Goal: Check status

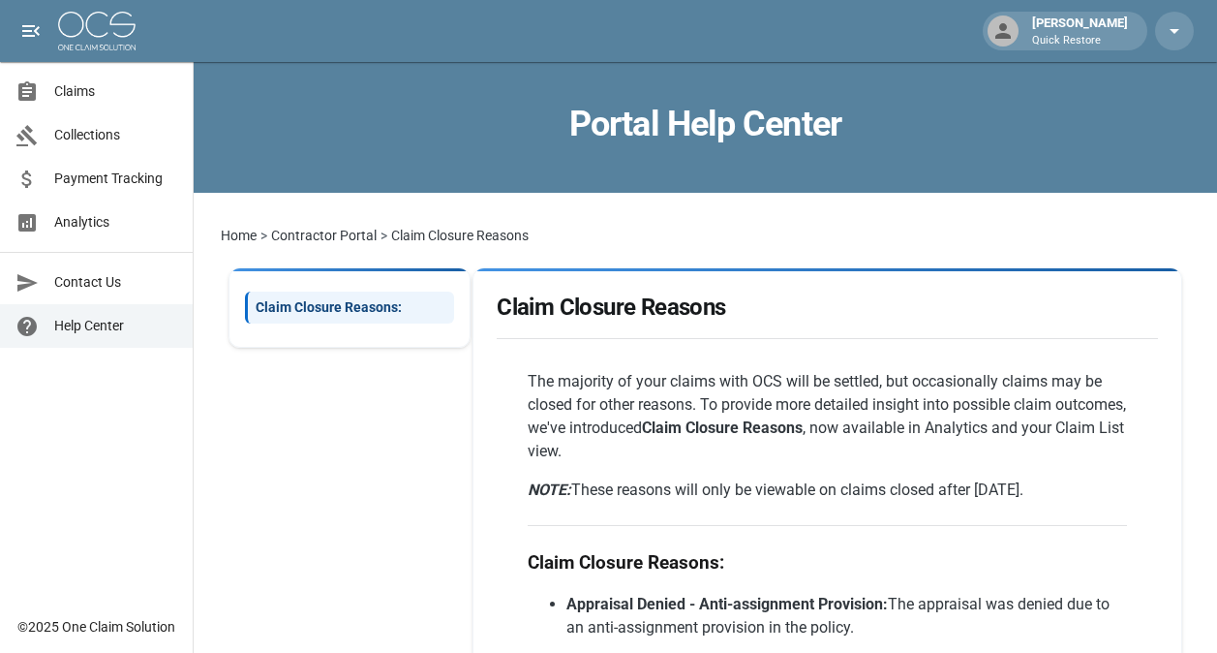
scroll to position [969, 0]
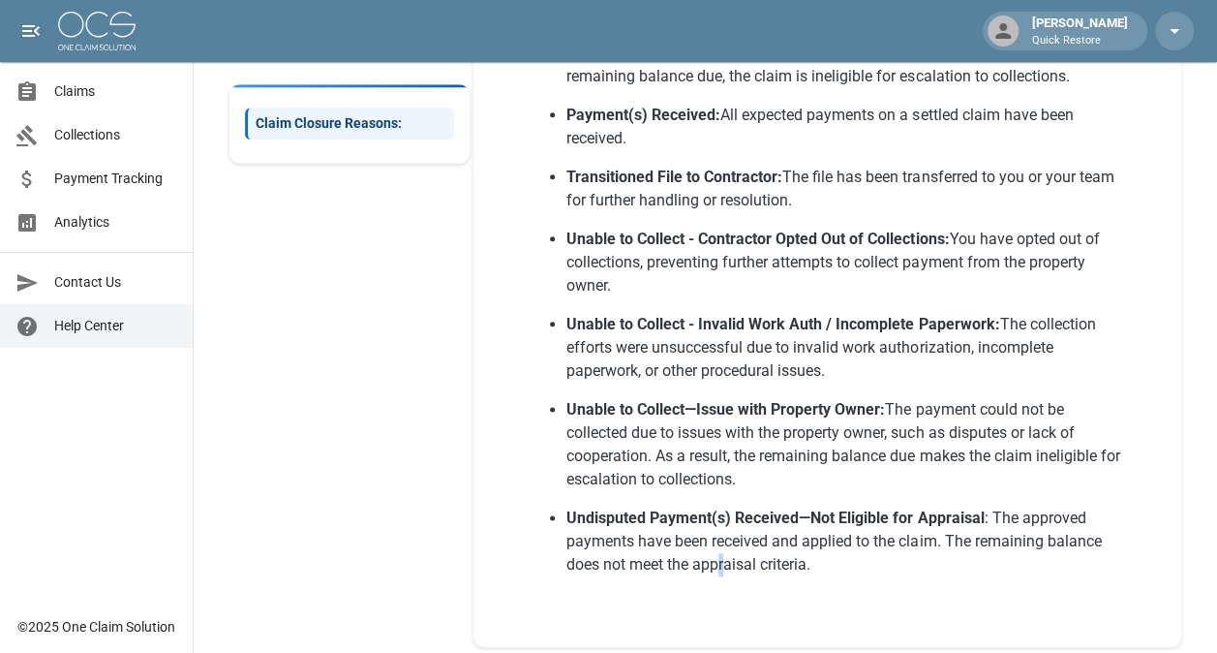
click at [31, 29] on icon "open drawer" at bounding box center [30, 30] width 23 height 23
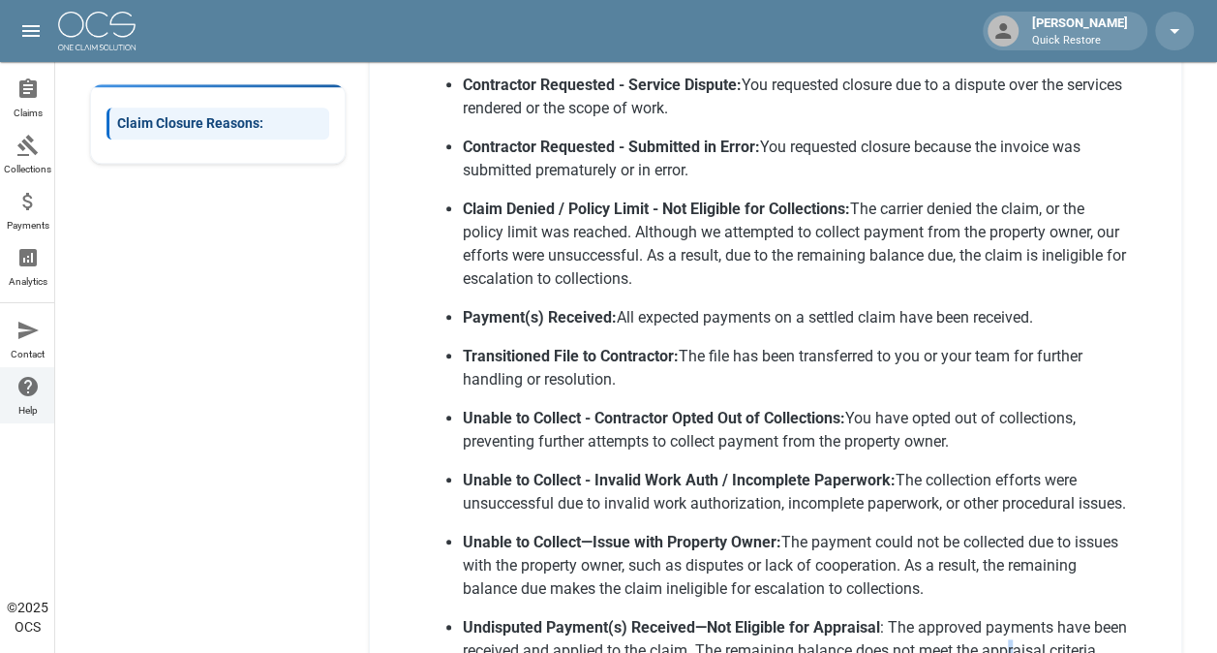
scroll to position [742, 0]
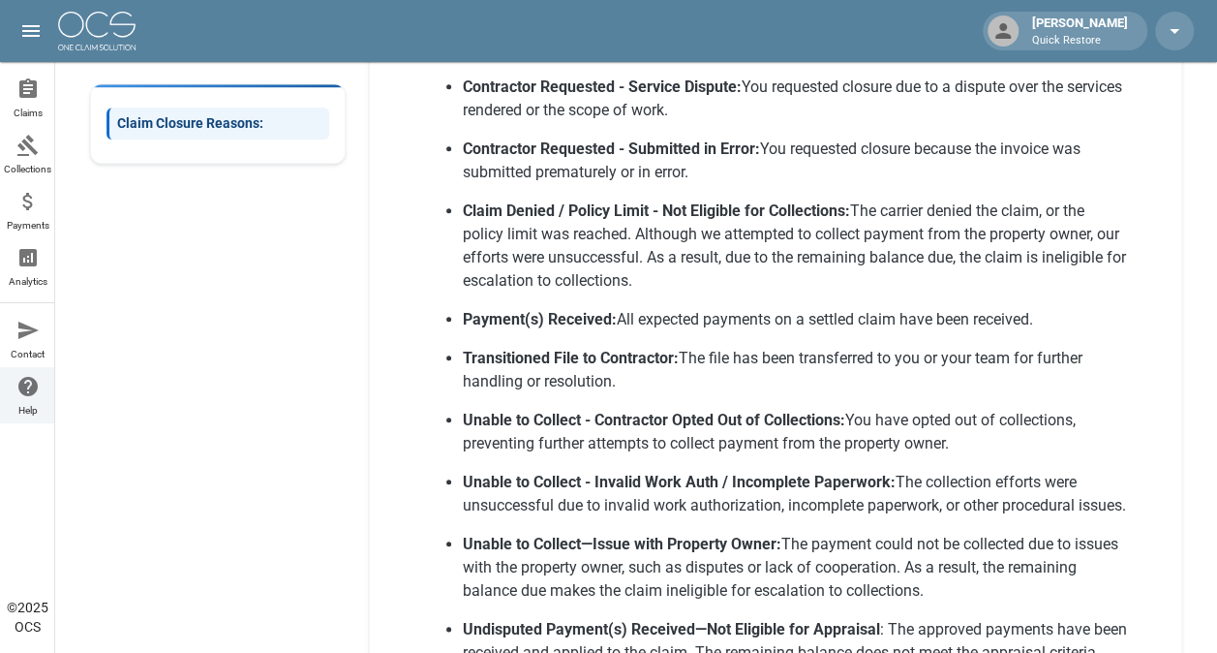
click at [43, 12] on div "[PERSON_NAME] Quick Restore" at bounding box center [608, 31] width 1217 height 62
click at [34, 30] on icon "open drawer" at bounding box center [30, 31] width 17 height 12
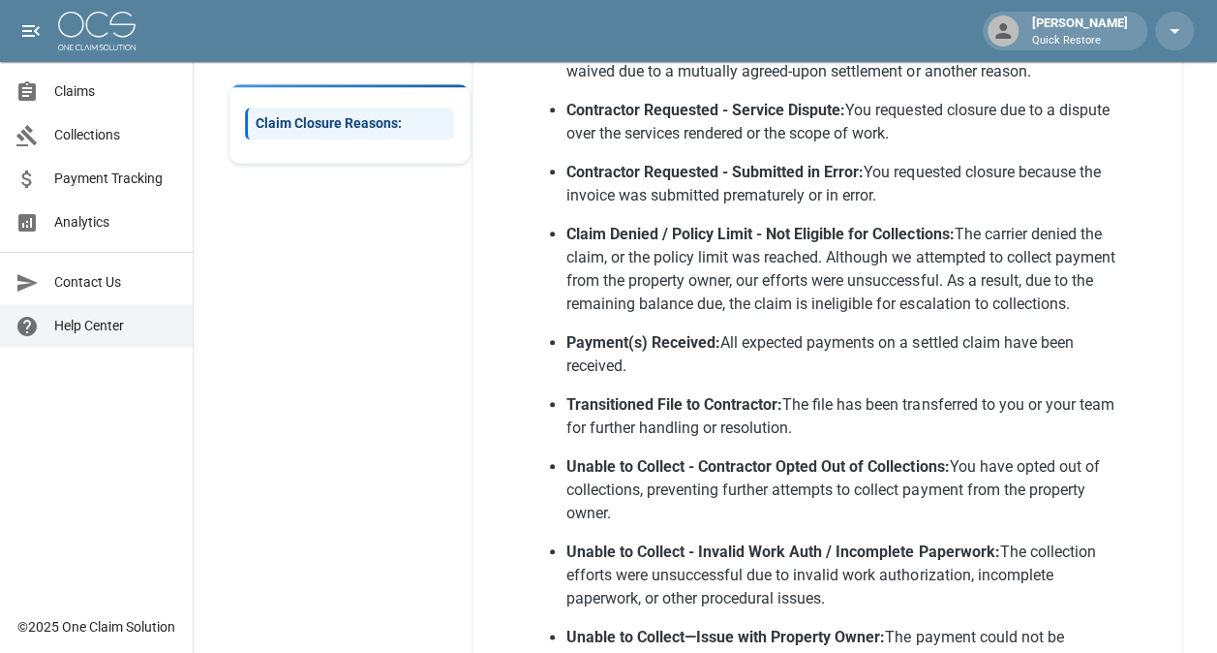
click at [65, 86] on span "Claims" at bounding box center [115, 91] width 123 height 20
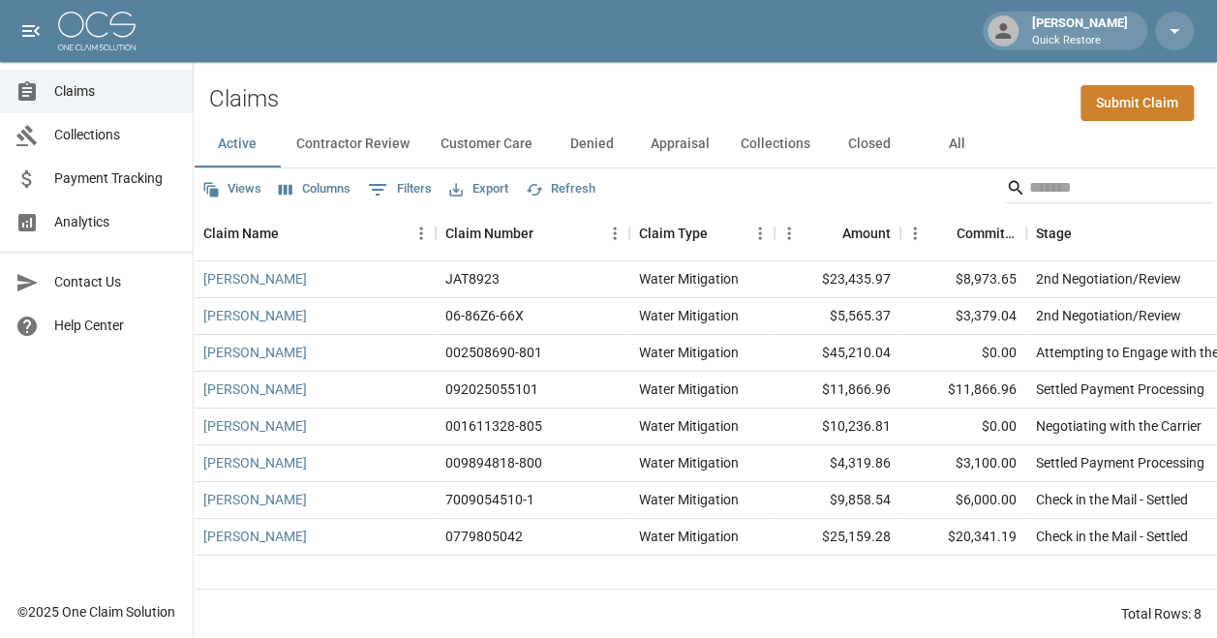
click at [957, 149] on button "All" at bounding box center [956, 144] width 87 height 46
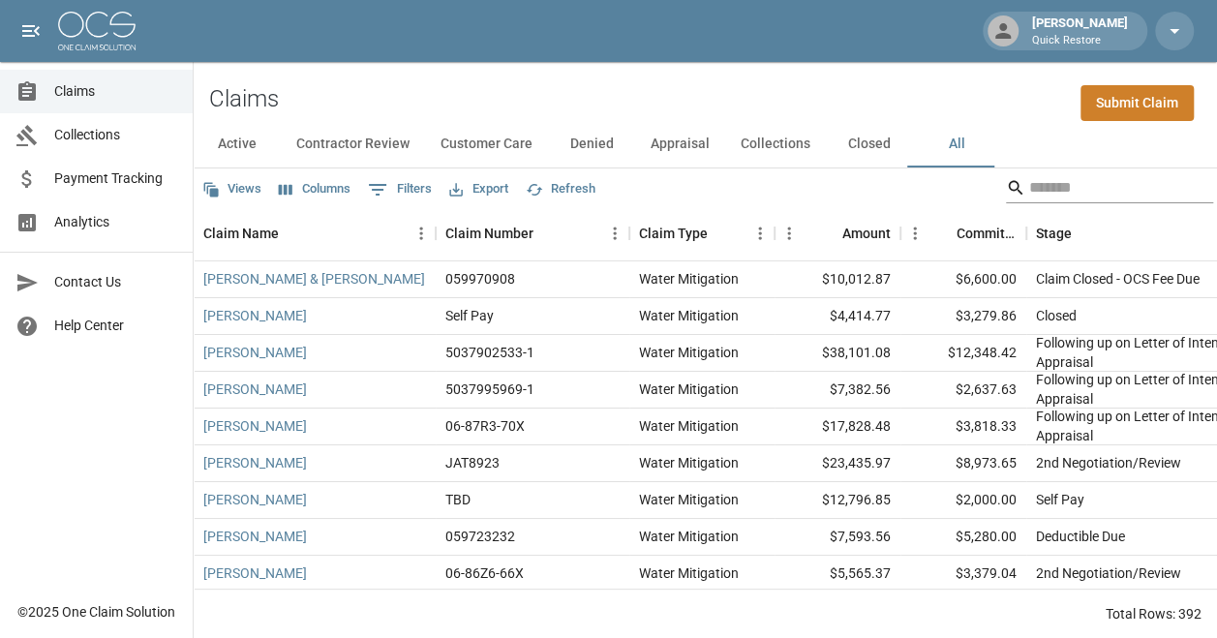
click at [1069, 184] on input "Search" at bounding box center [1106, 187] width 155 height 31
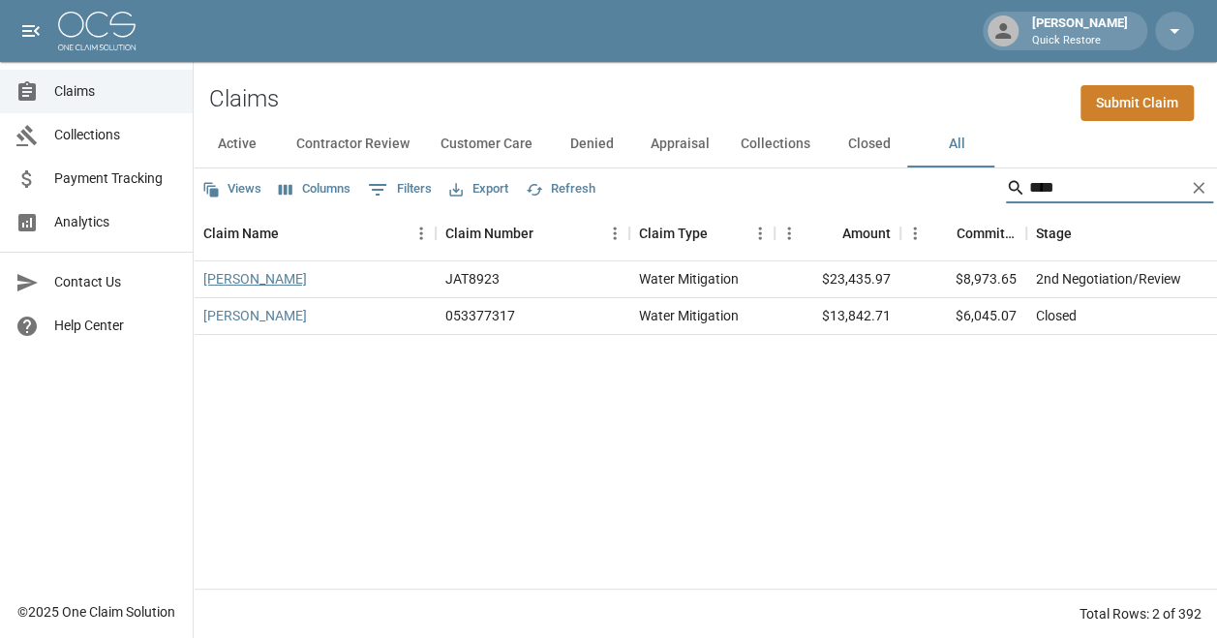
type input "****"
click at [221, 282] on link "[PERSON_NAME]" at bounding box center [255, 278] width 104 height 19
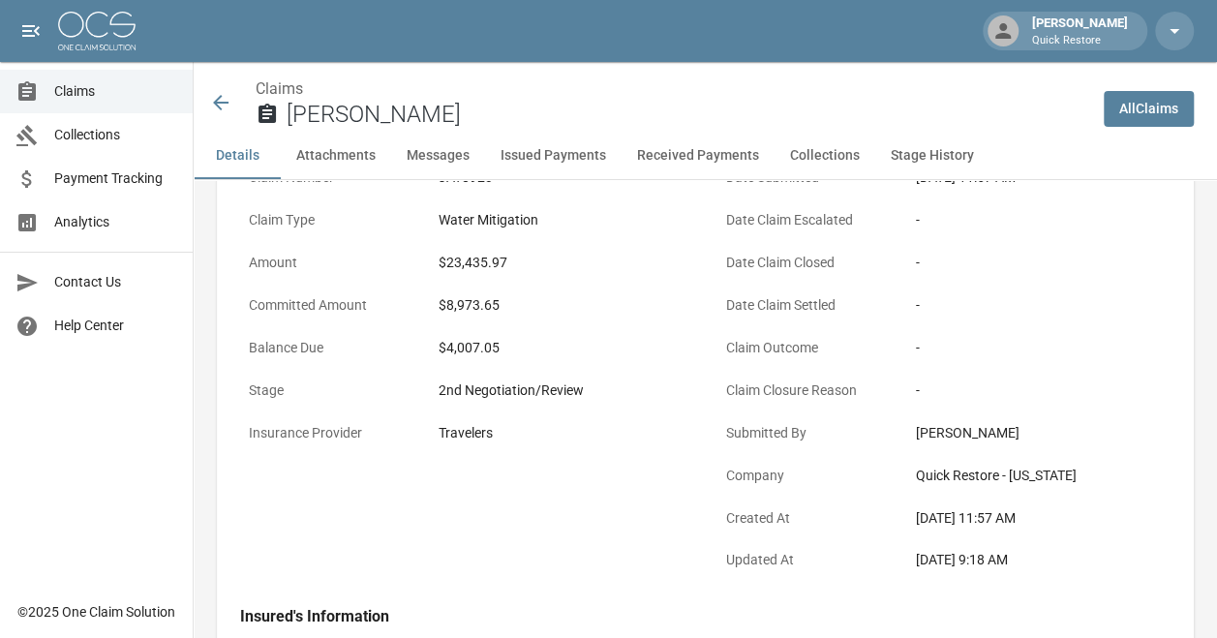
scroll to position [192, 0]
drag, startPoint x: 436, startPoint y: 259, endPoint x: 539, endPoint y: 273, distance: 104.5
click at [539, 273] on div "Amount $23,435.97" at bounding box center [467, 265] width 454 height 43
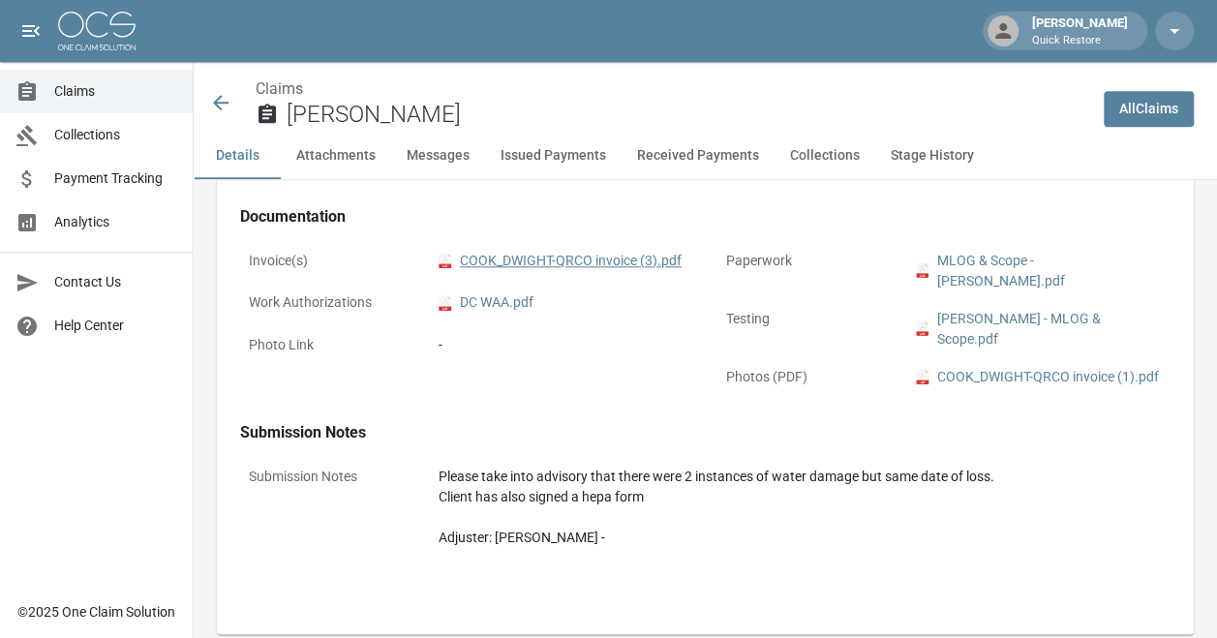
scroll to position [792, 0]
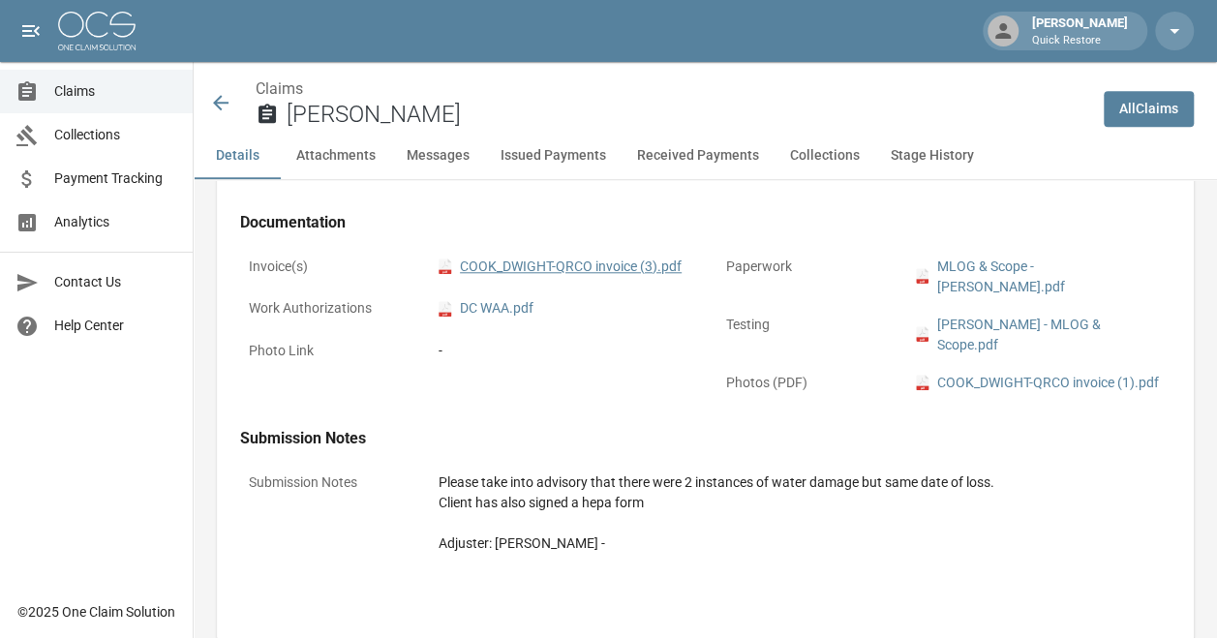
click at [502, 258] on link "pdf COOK_DWIGHT-QRCO invoice (3).pdf" at bounding box center [560, 267] width 243 height 20
